Goal: Task Accomplishment & Management: Use online tool/utility

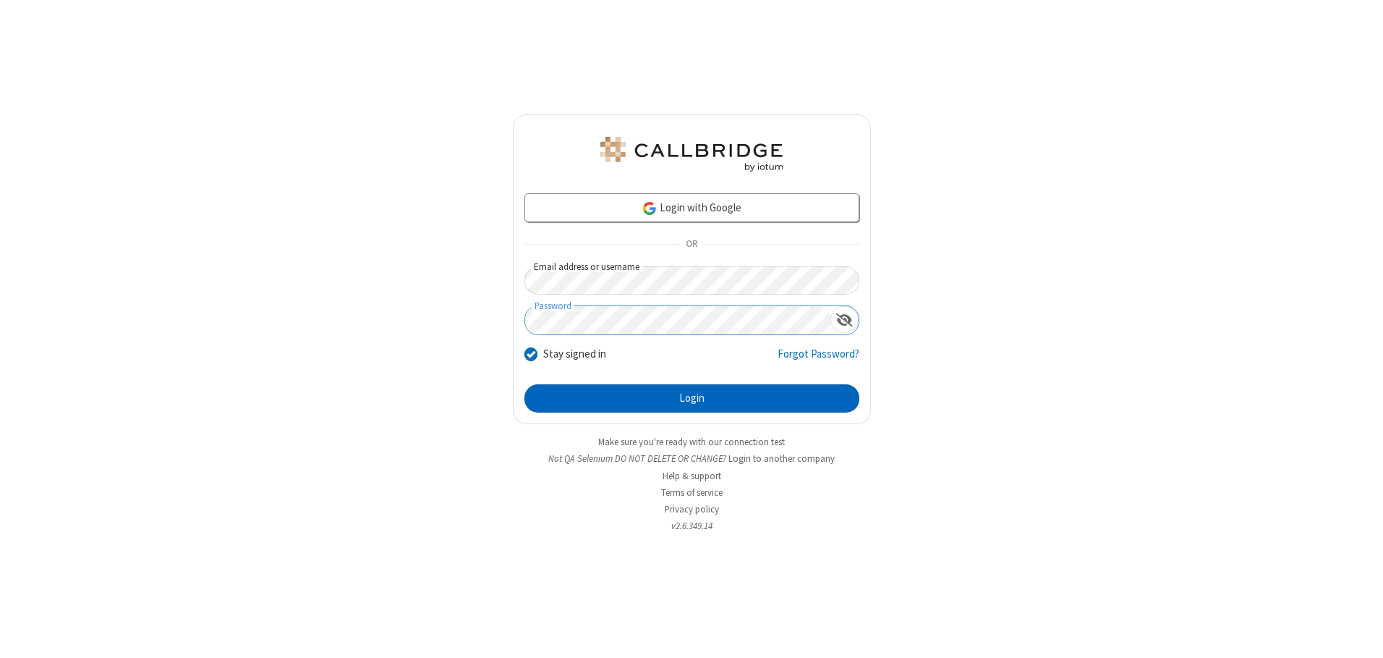
click at [692, 398] on button "Login" at bounding box center [692, 398] width 335 height 29
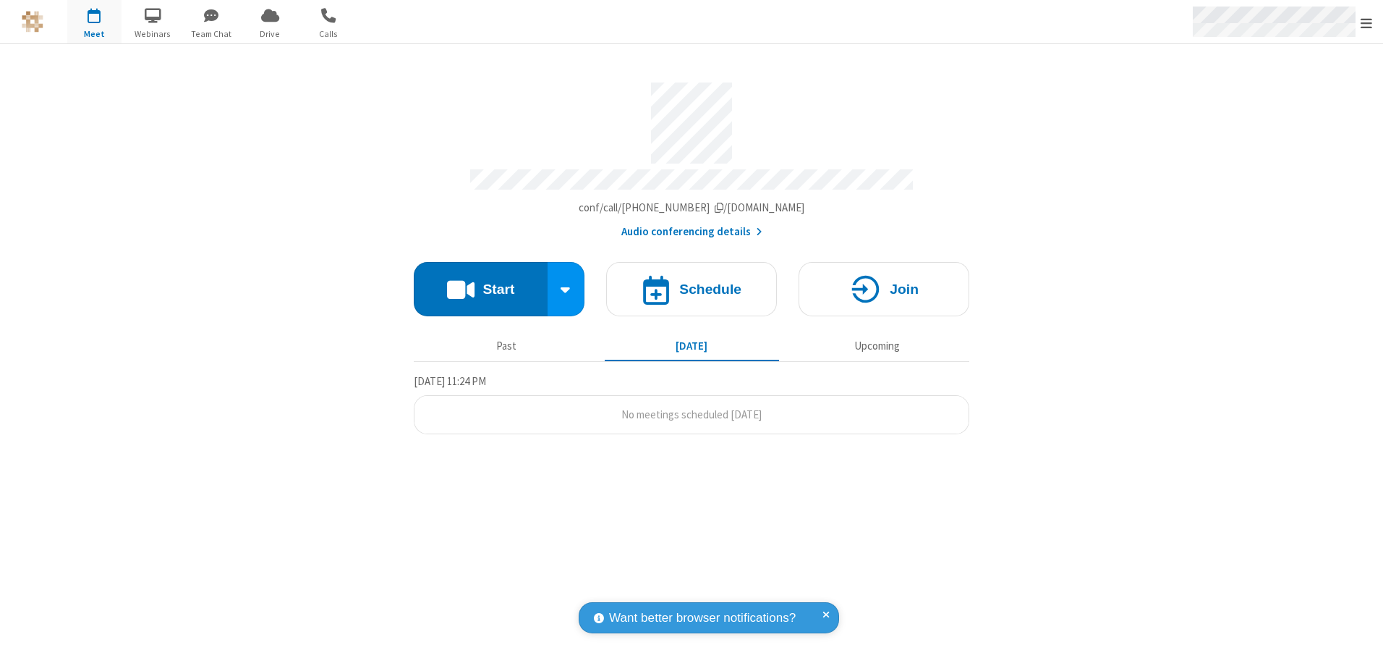
click at [1367, 22] on span "Open menu" at bounding box center [1367, 23] width 12 height 14
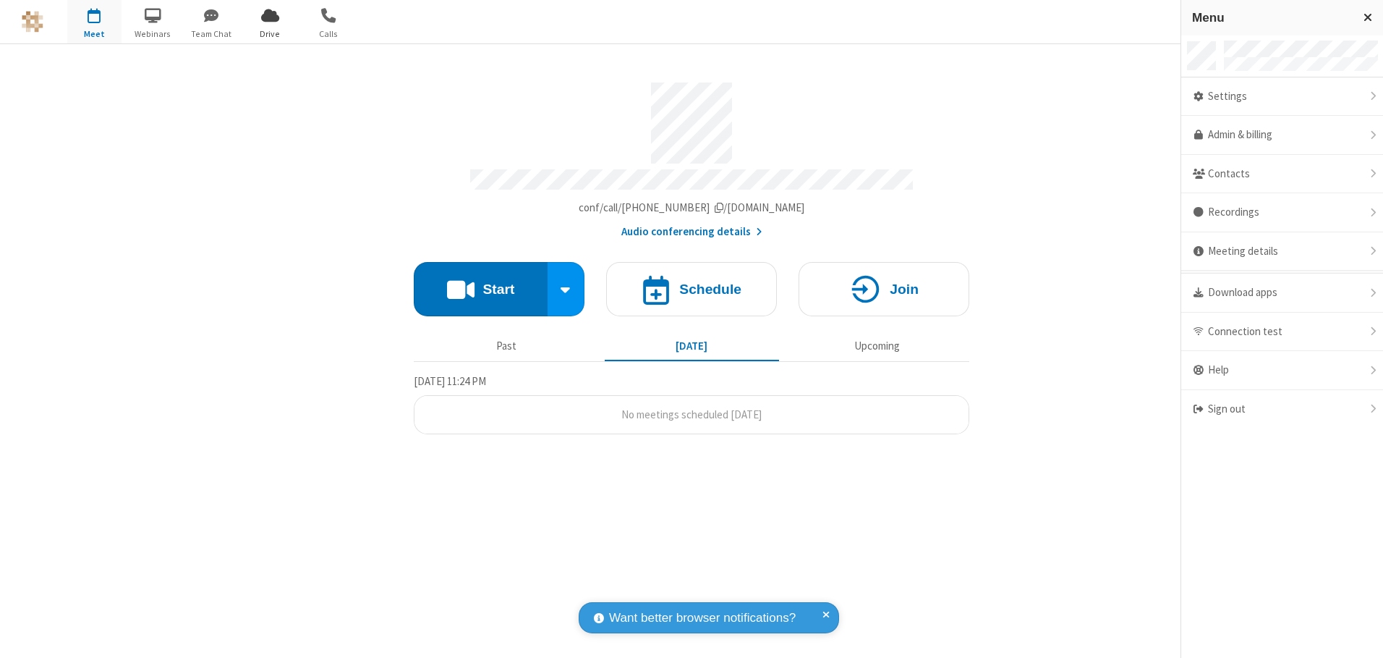
click at [270, 33] on span "Drive" at bounding box center [270, 33] width 54 height 13
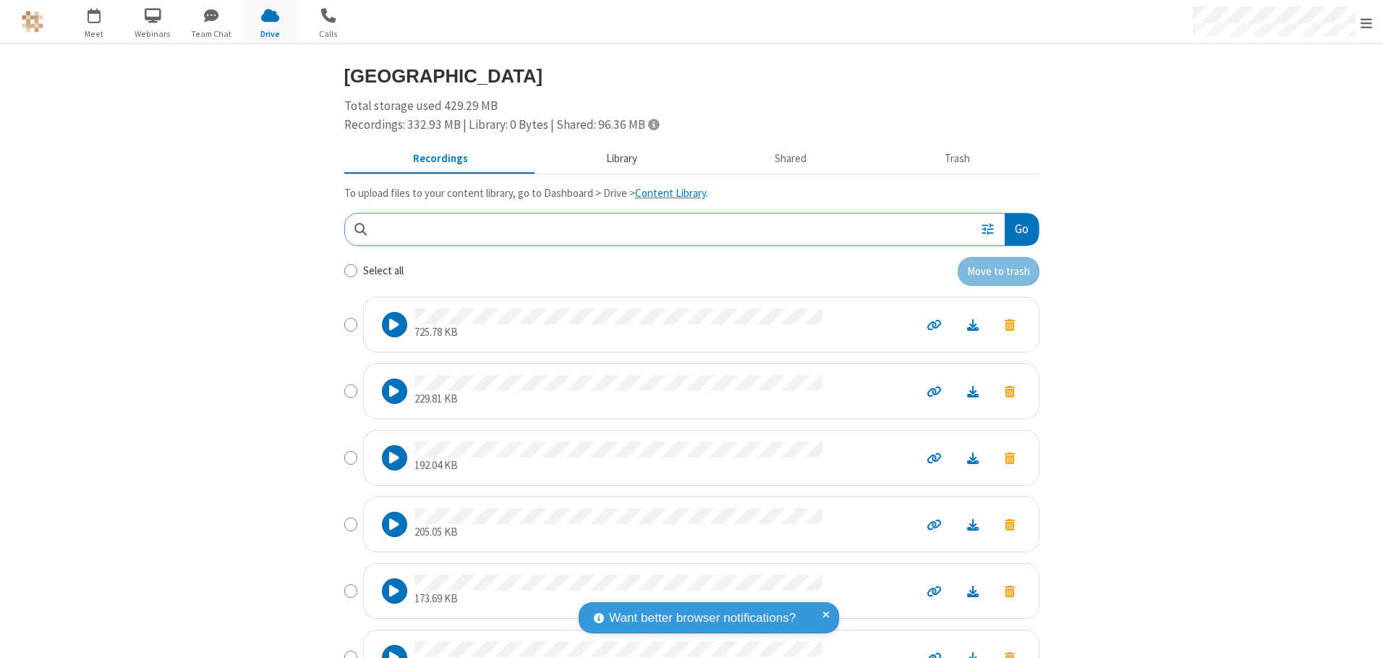
click at [614, 158] on button "Library" at bounding box center [621, 158] width 169 height 27
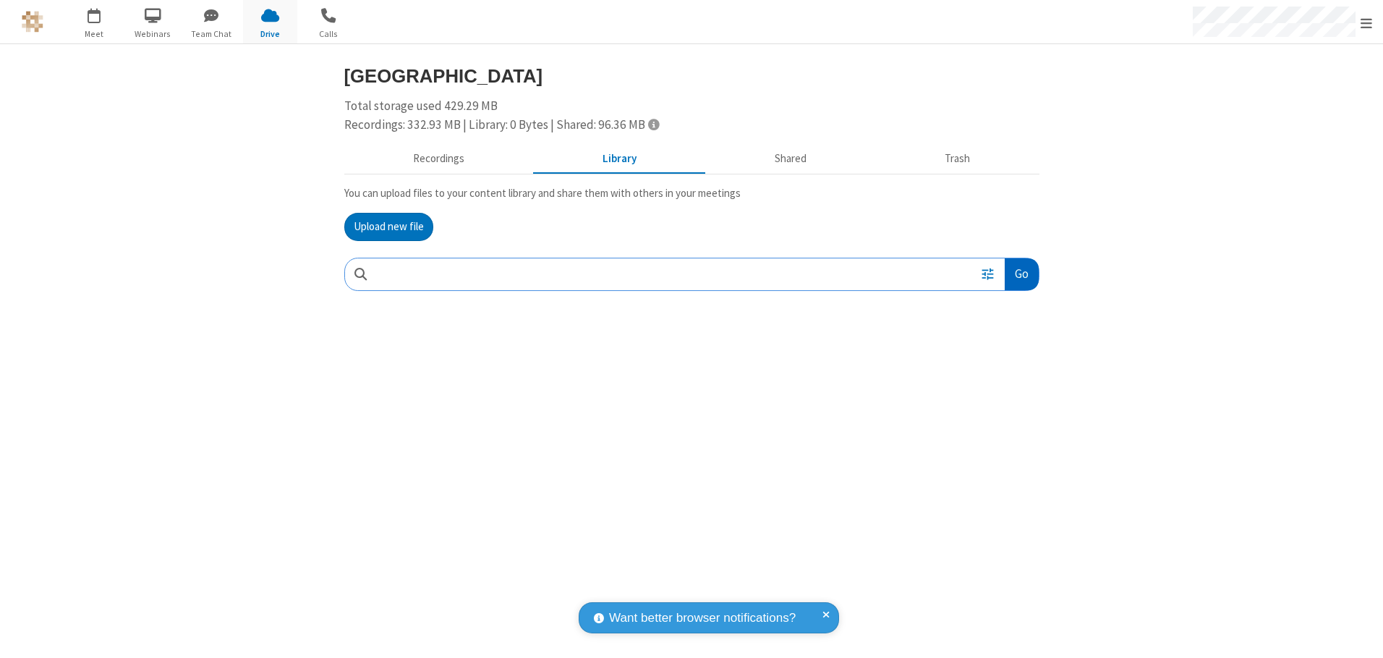
click at [1021, 274] on button "Go" at bounding box center [1021, 274] width 33 height 33
click at [389, 226] on button "Upload new file" at bounding box center [388, 227] width 89 height 29
